Goal: Task Accomplishment & Management: Use online tool/utility

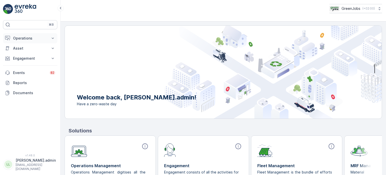
click at [30, 37] on p "Operations" at bounding box center [30, 38] width 34 height 5
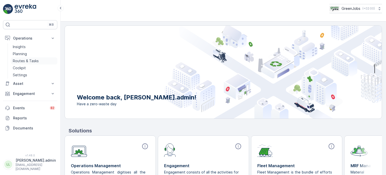
click at [30, 59] on p "Routes & Tasks" at bounding box center [26, 60] width 26 height 5
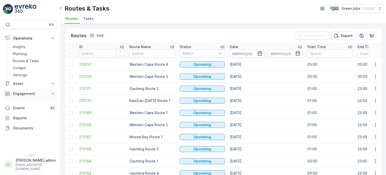
click at [25, 93] on p "Engagement" at bounding box center [30, 93] width 34 height 5
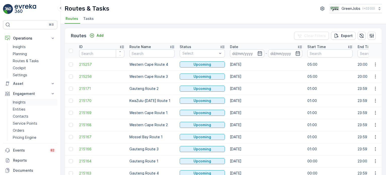
click at [22, 103] on p "Insights" at bounding box center [19, 102] width 13 height 5
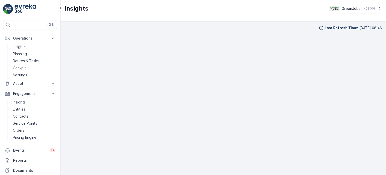
scroll to position [4, 0]
click at [32, 59] on p "Routes & Tasks" at bounding box center [26, 60] width 26 height 5
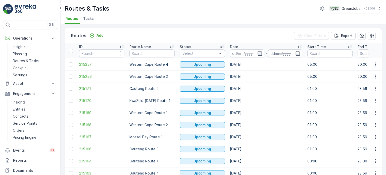
click at [259, 55] on icon "button" at bounding box center [259, 53] width 5 height 5
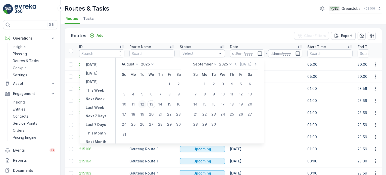
click at [146, 103] on div "12" at bounding box center [142, 104] width 8 height 8
type input "[DATE]"
click at [146, 103] on div "12" at bounding box center [142, 104] width 8 height 8
type input "[DATE]"
click at [146, 103] on div "12" at bounding box center [142, 104] width 8 height 8
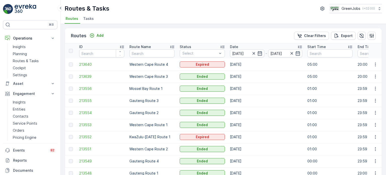
scroll to position [25, 0]
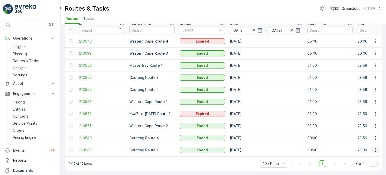
click at [375, 147] on icon "button" at bounding box center [375, 149] width 5 height 5
click at [364, 154] on span "See More Details" at bounding box center [363, 155] width 29 height 5
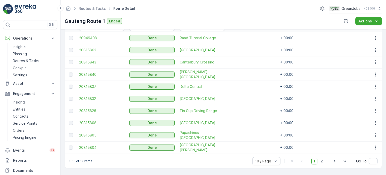
scroll to position [151, 0]
click at [373, 120] on icon "button" at bounding box center [375, 122] width 5 height 5
click at [357, 127] on span "See More Details" at bounding box center [369, 128] width 29 height 5
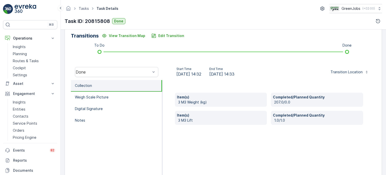
scroll to position [126, 0]
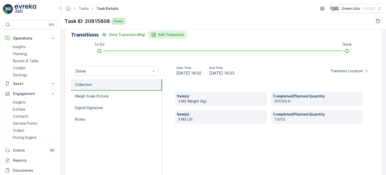
click at [175, 35] on p "Edit Transition" at bounding box center [171, 34] width 26 height 5
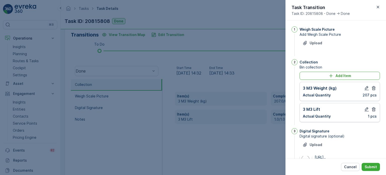
scroll to position [66, 0]
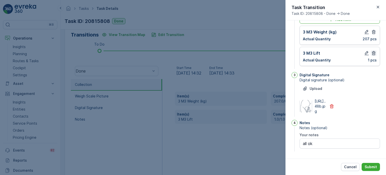
click at [373, 51] on icon "button" at bounding box center [373, 53] width 5 height 5
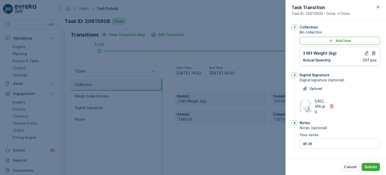
scroll to position [44, 0]
click at [372, 51] on icon "button" at bounding box center [374, 53] width 4 height 4
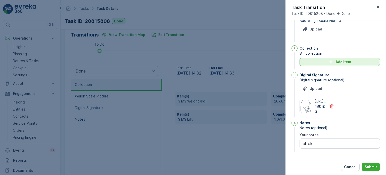
click at [316, 58] on button "Add Item" at bounding box center [340, 62] width 80 height 8
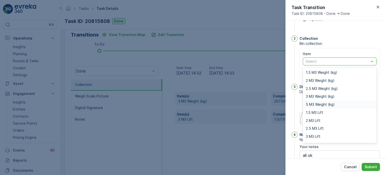
click at [321, 102] on span "5 M3 Weight (kg)" at bounding box center [320, 104] width 29 height 4
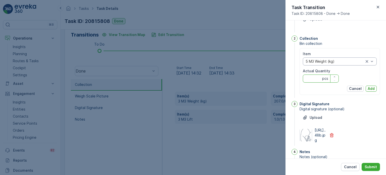
click at [315, 77] on Quantity "Actual Quantity" at bounding box center [321, 78] width 36 height 8
type Quantity "223"
click at [372, 87] on p "Add" at bounding box center [371, 88] width 7 height 5
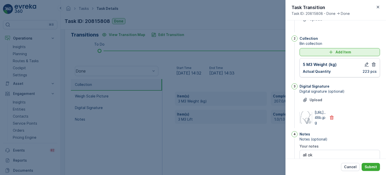
click at [331, 54] on icon "Add Item" at bounding box center [330, 52] width 5 height 5
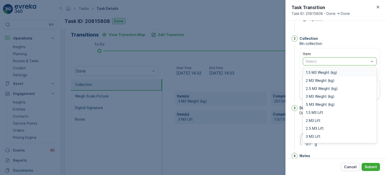
click at [330, 62] on div at bounding box center [337, 61] width 64 height 4
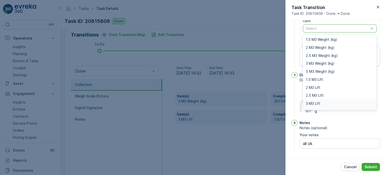
scroll to position [6, 0]
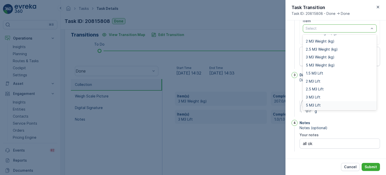
click at [311, 101] on div "5 M3 Lift" at bounding box center [340, 105] width 74 height 8
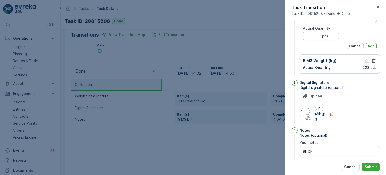
click at [307, 36] on Quantity "Actual Quantity" at bounding box center [321, 36] width 36 height 8
type Quantity "1"
click at [366, 44] on button "Add" at bounding box center [371, 46] width 11 height 6
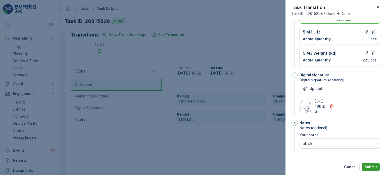
click at [372, 165] on p "Submit" at bounding box center [371, 166] width 12 height 5
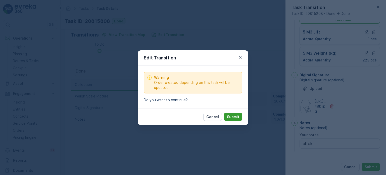
click at [238, 116] on p "Submit" at bounding box center [233, 116] width 12 height 5
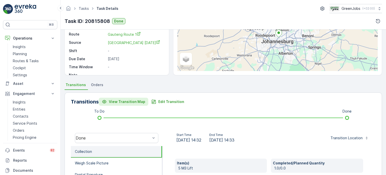
scroll to position [50, 0]
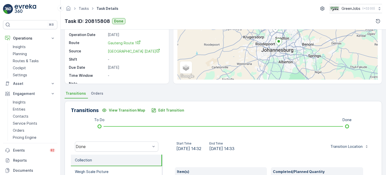
click at [101, 95] on span "Orders" at bounding box center [97, 93] width 12 height 5
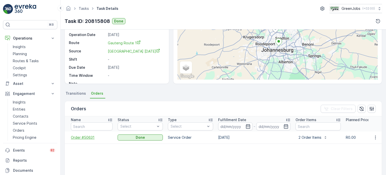
click at [87, 135] on span "Order #50631" at bounding box center [92, 137] width 42 height 5
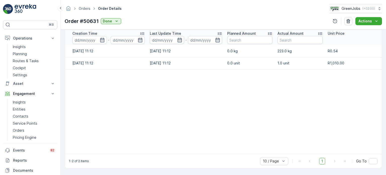
scroll to position [0, 45]
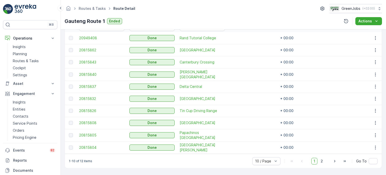
scroll to position [151, 0]
click at [374, 145] on icon "button" at bounding box center [375, 147] width 5 height 5
click at [358, 152] on span "See More Details" at bounding box center [369, 152] width 29 height 5
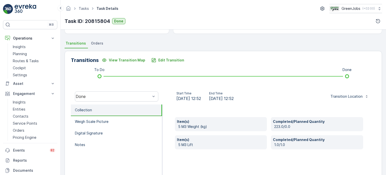
scroll to position [101, 0]
click at [176, 61] on p "Edit Transition" at bounding box center [171, 59] width 26 height 5
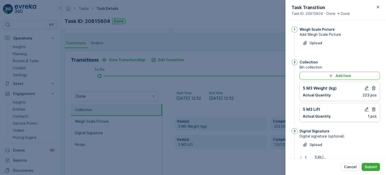
scroll to position [66, 0]
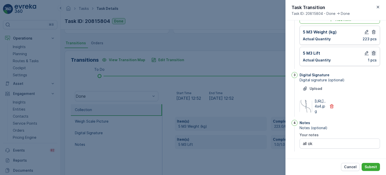
click at [374, 51] on icon "button" at bounding box center [373, 53] width 5 height 5
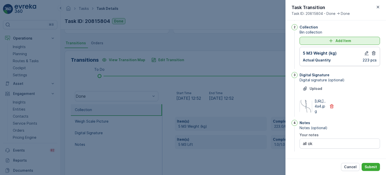
scroll to position [44, 0]
click at [373, 51] on icon "button" at bounding box center [373, 53] width 5 height 5
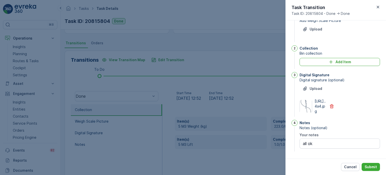
scroll to position [24, 0]
click at [357, 59] on div "Add Item" at bounding box center [340, 61] width 74 height 5
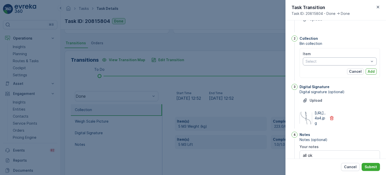
click at [358, 63] on div at bounding box center [337, 61] width 64 height 4
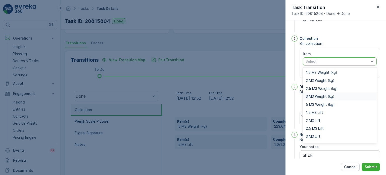
click at [316, 98] on span "3 M3 Weight (kg)" at bounding box center [320, 96] width 29 height 4
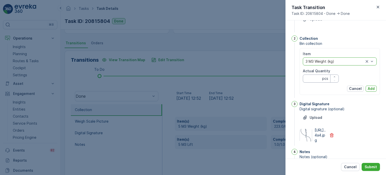
click at [312, 79] on Quantity "Actual Quantity" at bounding box center [321, 78] width 36 height 8
type Quantity "207"
click at [373, 87] on p "Add" at bounding box center [371, 88] width 7 height 5
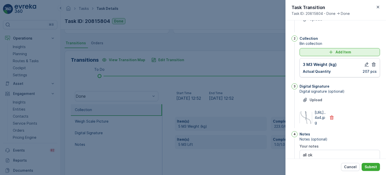
click at [304, 50] on div "Add Item" at bounding box center [340, 52] width 74 height 5
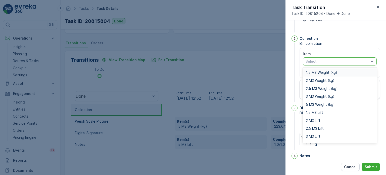
drag, startPoint x: 315, startPoint y: 61, endPoint x: 317, endPoint y: 64, distance: 3.6
click at [317, 64] on div "Select" at bounding box center [340, 61] width 74 height 8
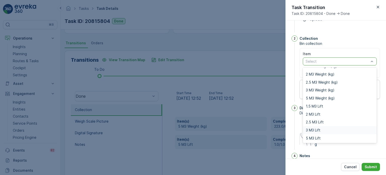
drag, startPoint x: 310, startPoint y: 128, endPoint x: 311, endPoint y: 122, distance: 6.1
click at [310, 128] on span "3 M3 Lift" at bounding box center [313, 130] width 15 height 4
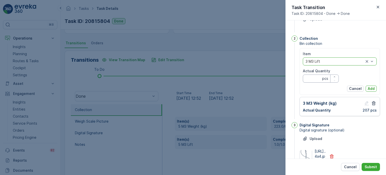
click at [305, 79] on Quantity "Actual Quantity" at bounding box center [321, 78] width 36 height 8
type Quantity "1"
click at [373, 88] on p "Add" at bounding box center [371, 88] width 7 height 5
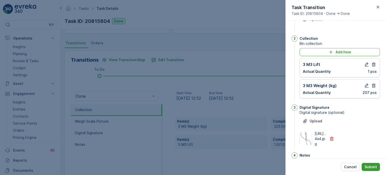
click at [371, 164] on p "Submit" at bounding box center [371, 166] width 12 height 5
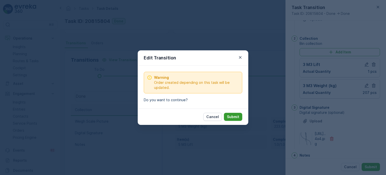
click at [240, 116] on button "Submit" at bounding box center [233, 117] width 18 height 8
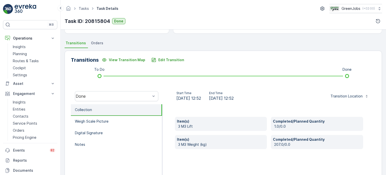
click at [94, 42] on span "Orders" at bounding box center [97, 42] width 12 height 5
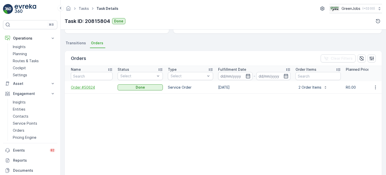
click at [83, 87] on span "Order #50624" at bounding box center [92, 87] width 42 height 5
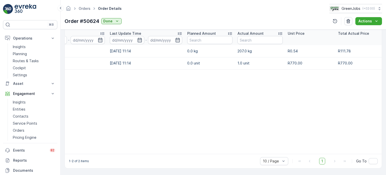
scroll to position [0, 96]
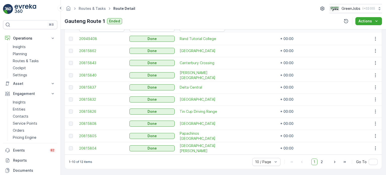
scroll to position [151, 0]
click at [374, 120] on icon "button" at bounding box center [375, 122] width 5 height 5
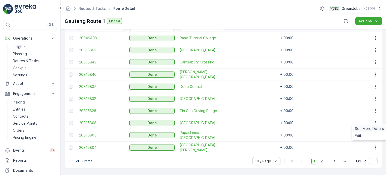
click at [364, 130] on span "See More Details" at bounding box center [369, 128] width 29 height 5
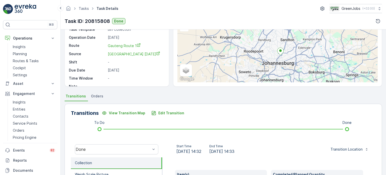
scroll to position [25, 0]
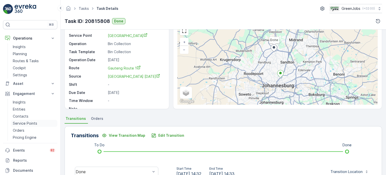
click at [24, 123] on p "Service Points" at bounding box center [25, 123] width 24 height 5
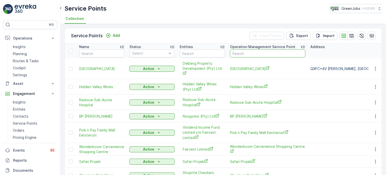
click at [246, 54] on input "text" at bounding box center [267, 53] width 75 height 8
type input "canterbu"
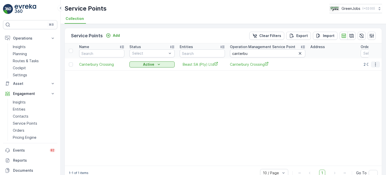
click at [375, 63] on icon "button" at bounding box center [375, 64] width 5 height 5
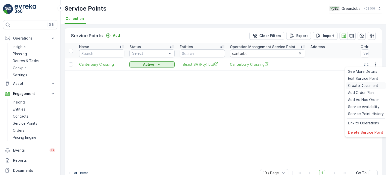
click at [361, 86] on span "Create Document" at bounding box center [363, 85] width 30 height 5
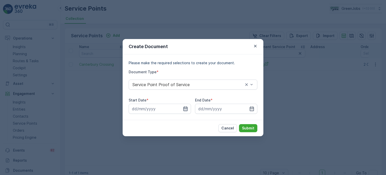
click at [184, 106] on icon "button" at bounding box center [185, 108] width 5 height 5
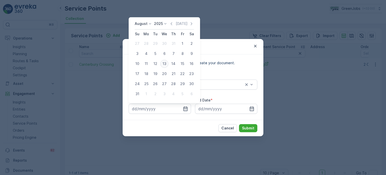
click at [166, 65] on div "13" at bounding box center [164, 64] width 8 height 8
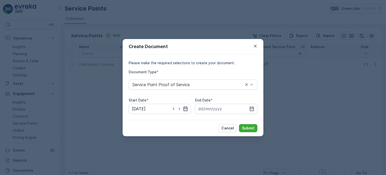
click at [185, 107] on icon "button" at bounding box center [185, 108] width 5 height 5
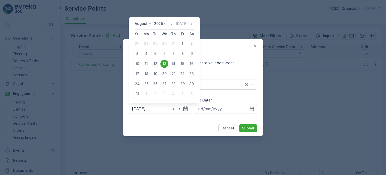
click at [156, 66] on div "12" at bounding box center [155, 64] width 8 height 8
type input "[DATE]"
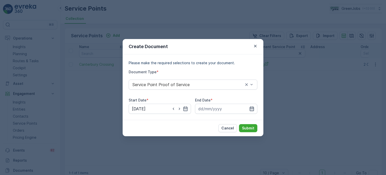
click at [252, 108] on icon "button" at bounding box center [251, 108] width 5 height 5
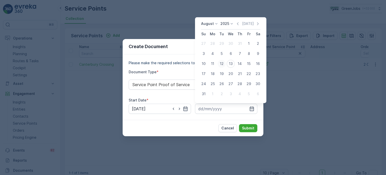
click at [220, 64] on div "12" at bounding box center [222, 64] width 8 height 8
type input "[DATE]"
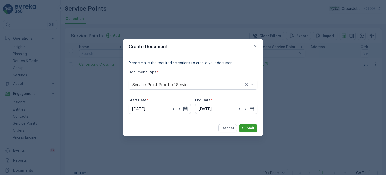
click at [249, 125] on button "Submit" at bounding box center [248, 128] width 18 height 8
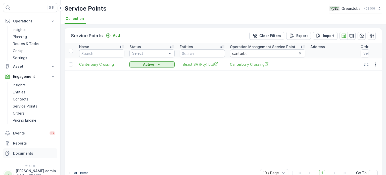
scroll to position [25, 0]
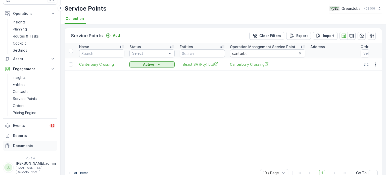
click at [24, 145] on p "Documents" at bounding box center [34, 145] width 42 height 5
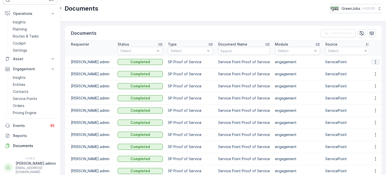
click at [373, 61] on icon "button" at bounding box center [375, 61] width 5 height 5
click at [365, 71] on span "See Details" at bounding box center [373, 69] width 19 height 5
